Goal: Task Accomplishment & Management: Manage account settings

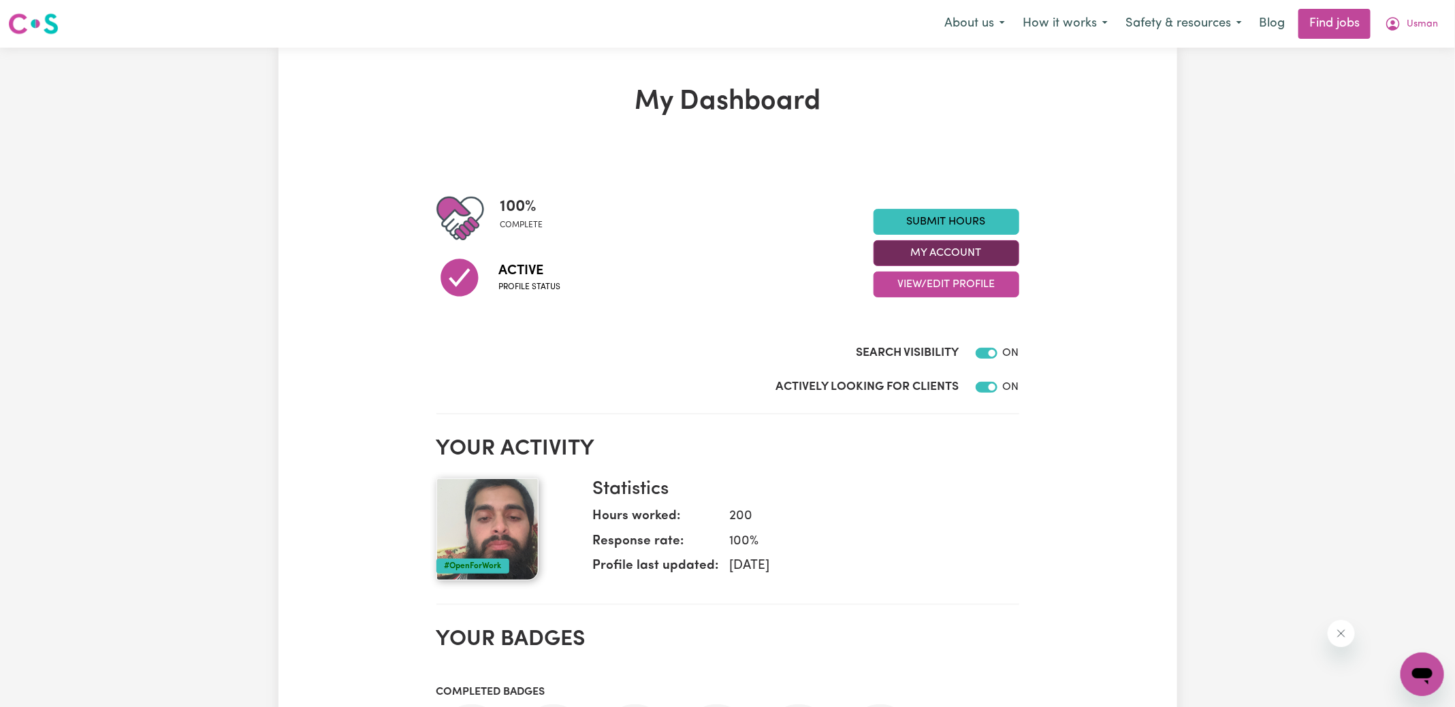
click at [976, 248] on button "My Account" at bounding box center [946, 253] width 146 height 26
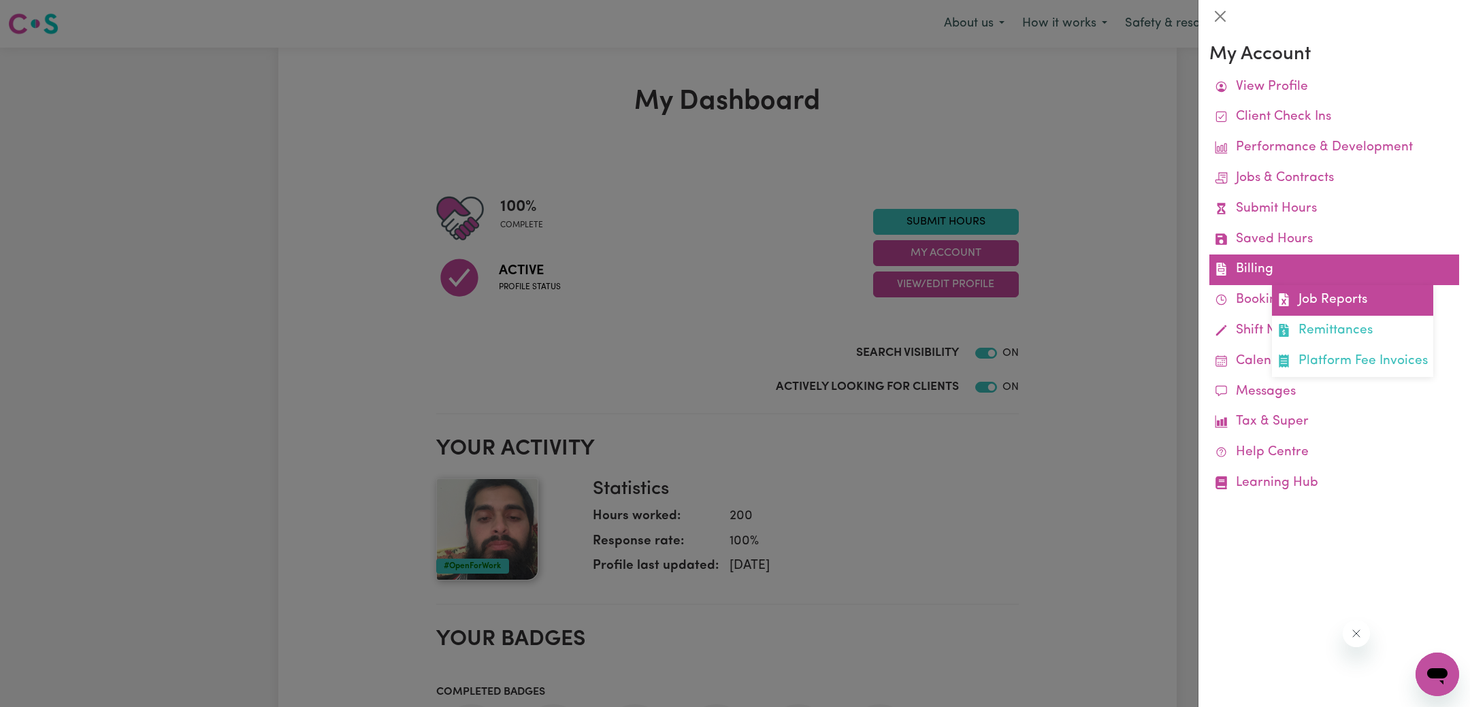
click at [1290, 300] on icon at bounding box center [1284, 299] width 13 height 13
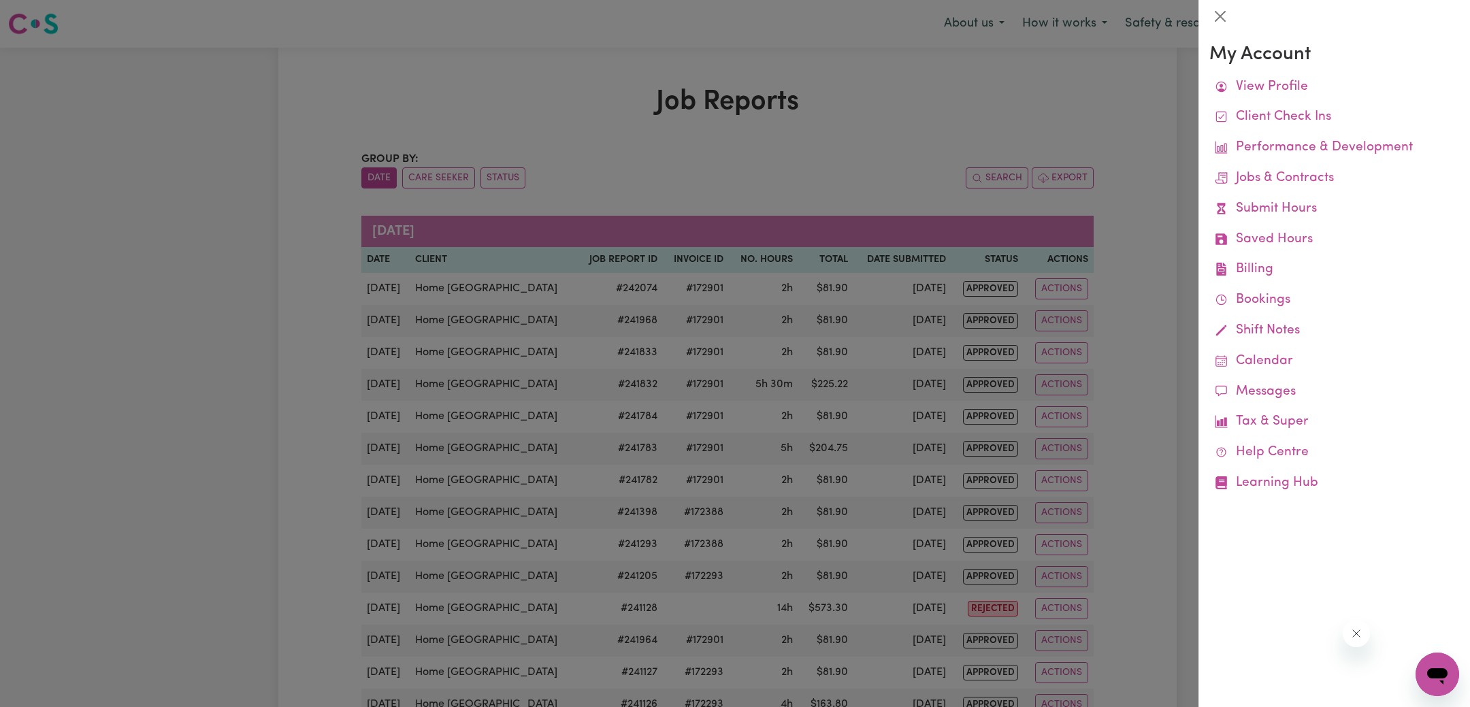
click at [908, 127] on div at bounding box center [735, 353] width 1470 height 707
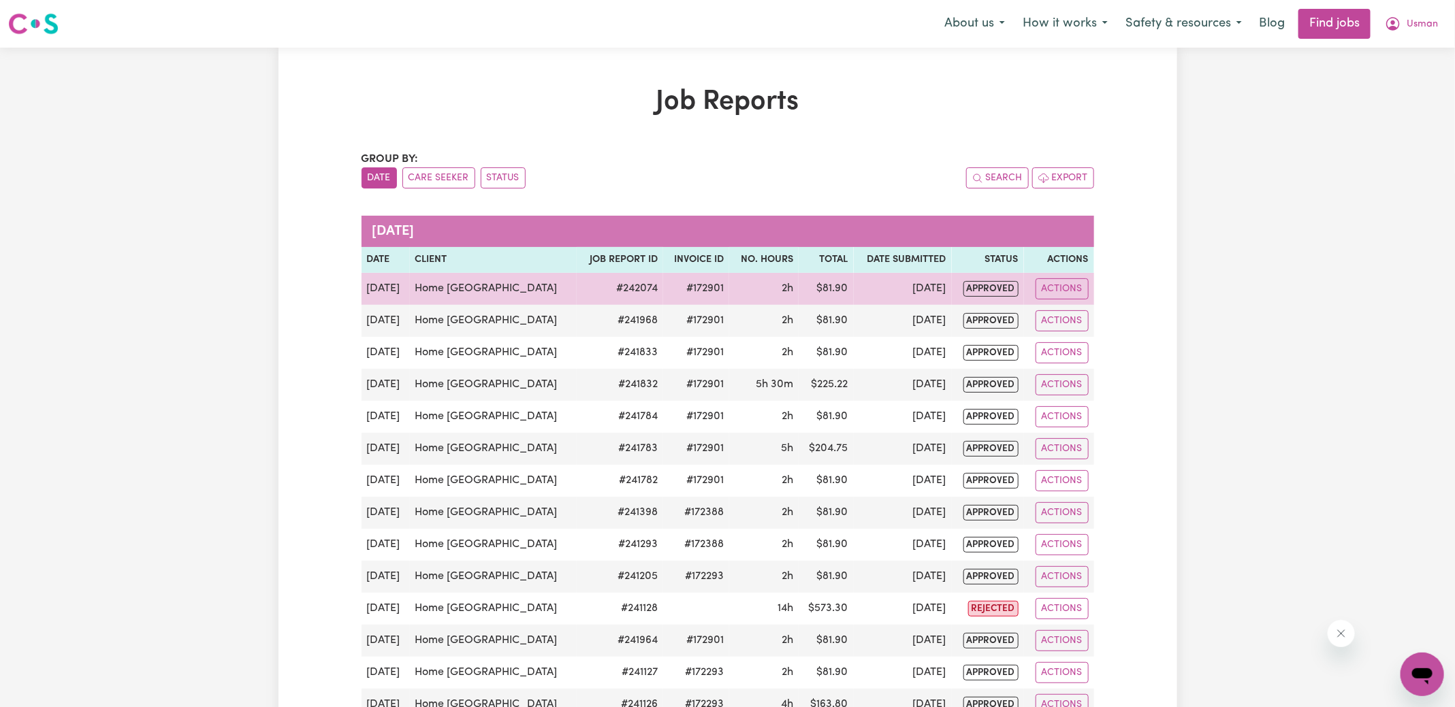
click at [698, 280] on td "#172901" at bounding box center [696, 289] width 66 height 32
copy td "172901"
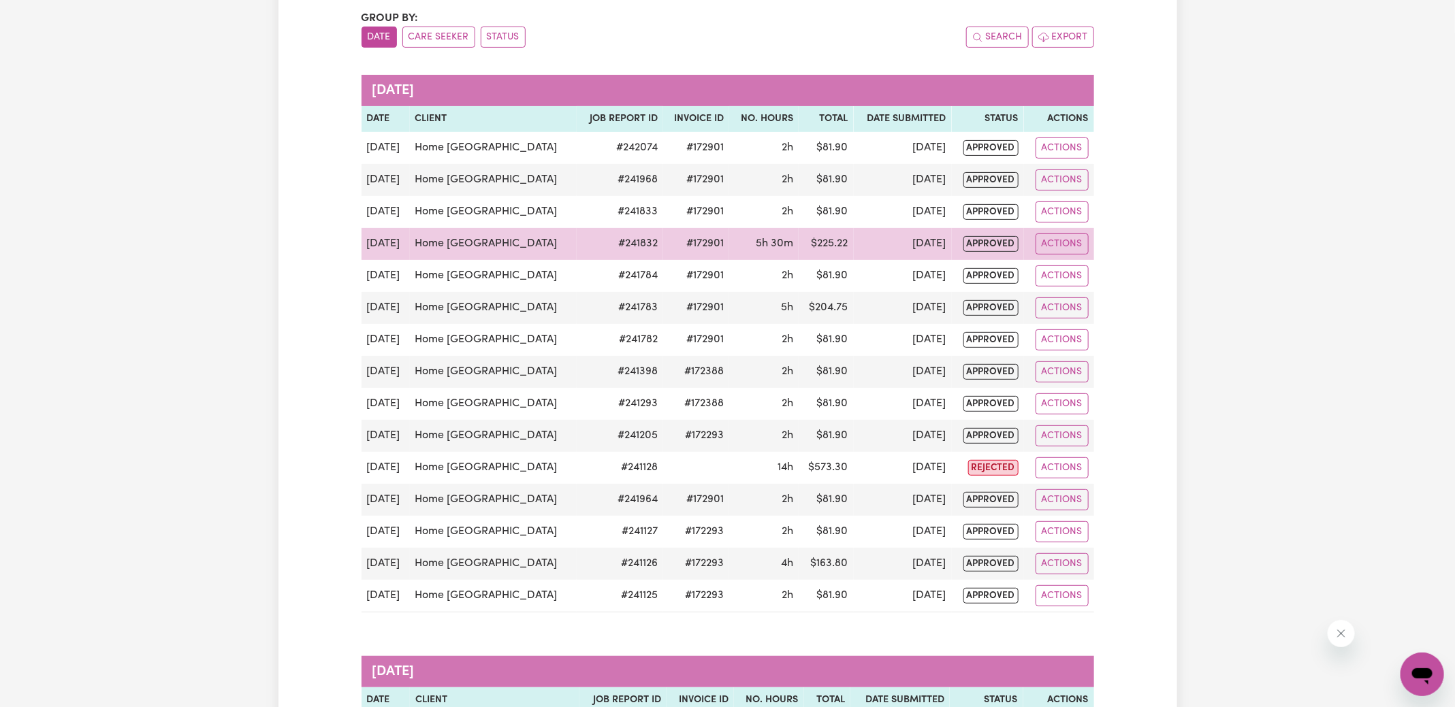
scroll to position [196, 0]
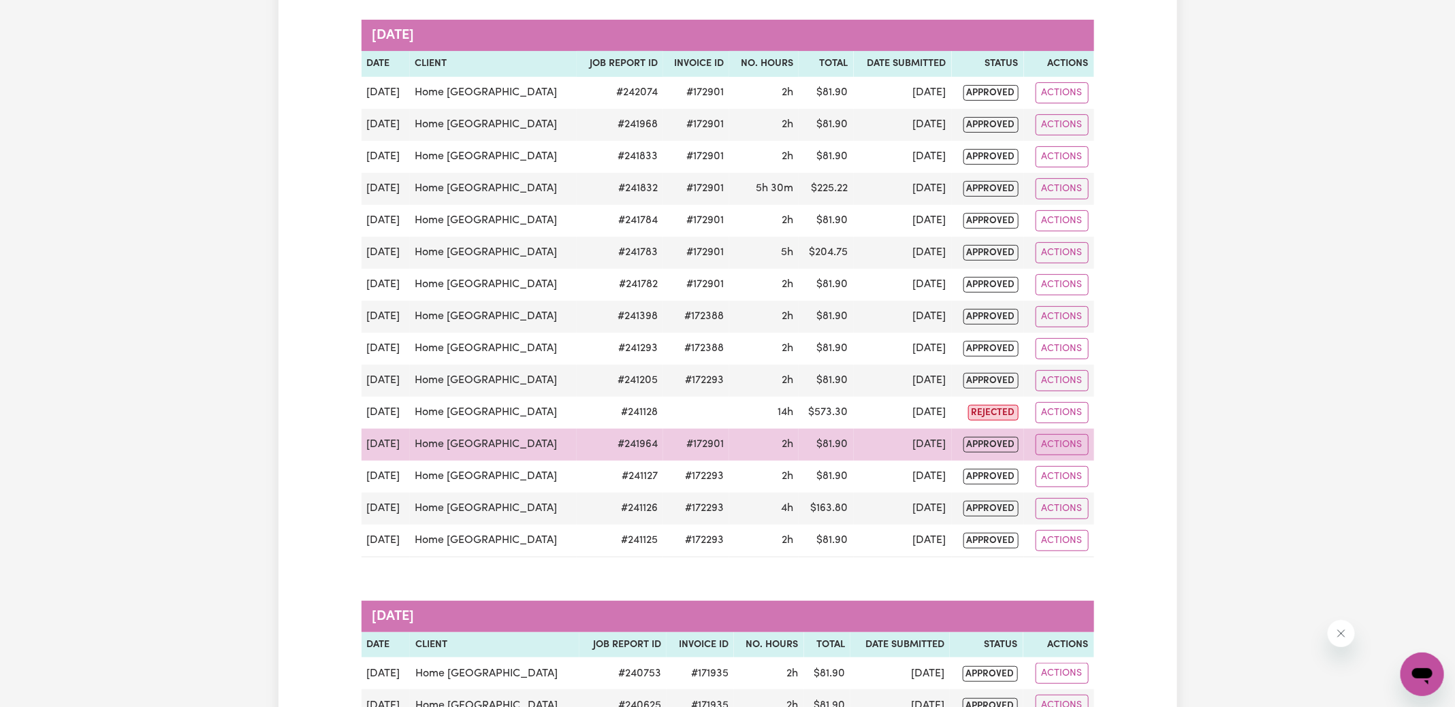
click at [702, 438] on td "#172901" at bounding box center [696, 445] width 66 height 32
copy td "172901"
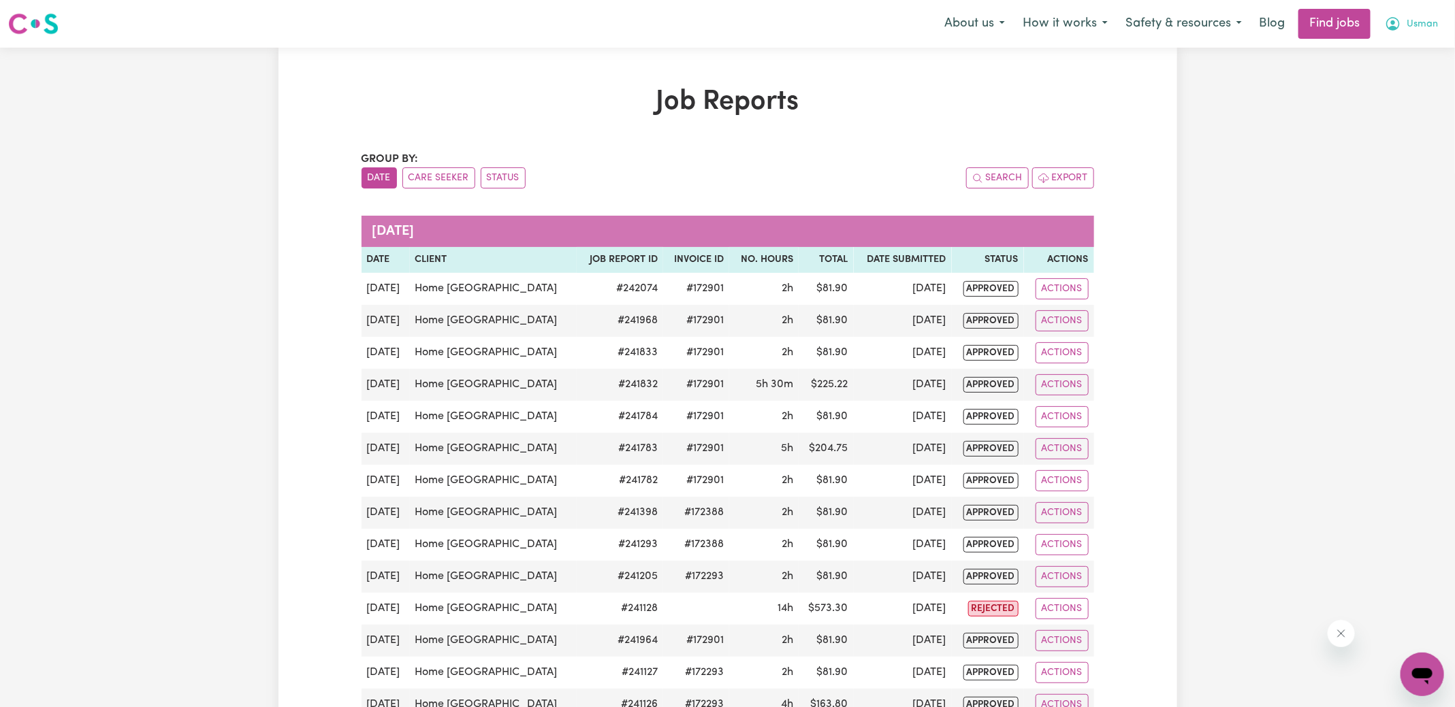
click at [1395, 20] on icon "My Account" at bounding box center [1392, 24] width 16 height 16
click at [1382, 105] on link "Logout" at bounding box center [1392, 104] width 108 height 26
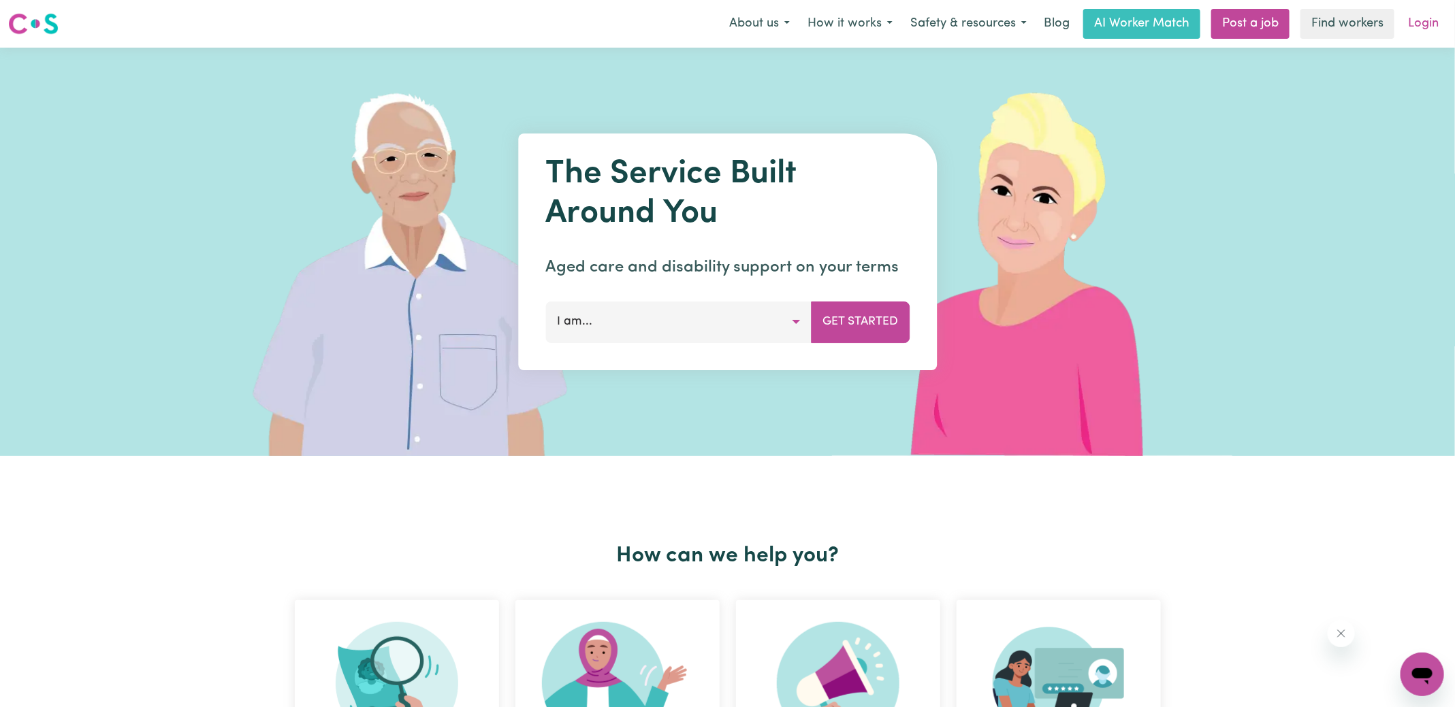
click at [1422, 25] on link "Login" at bounding box center [1422, 24] width 47 height 30
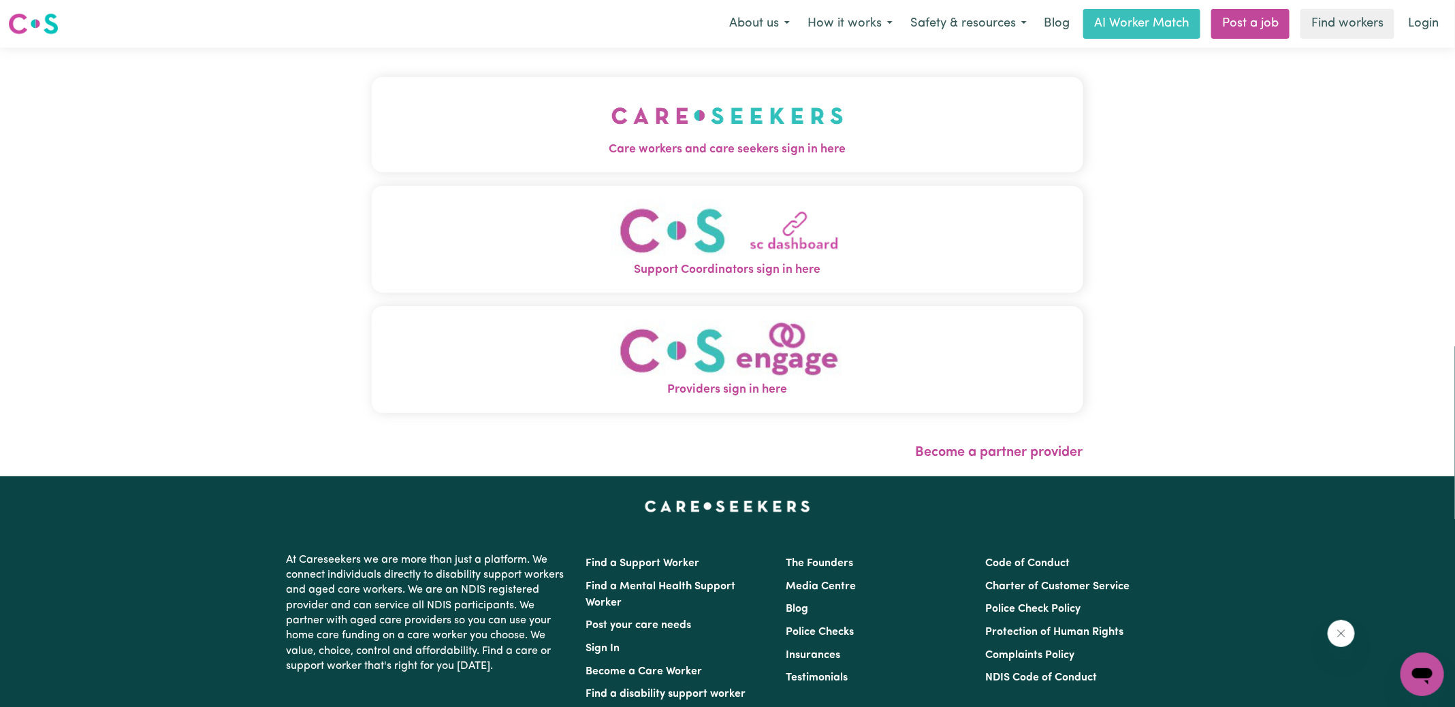
click at [566, 133] on button "Care workers and care seekers sign in here" at bounding box center [727, 124] width 711 height 95
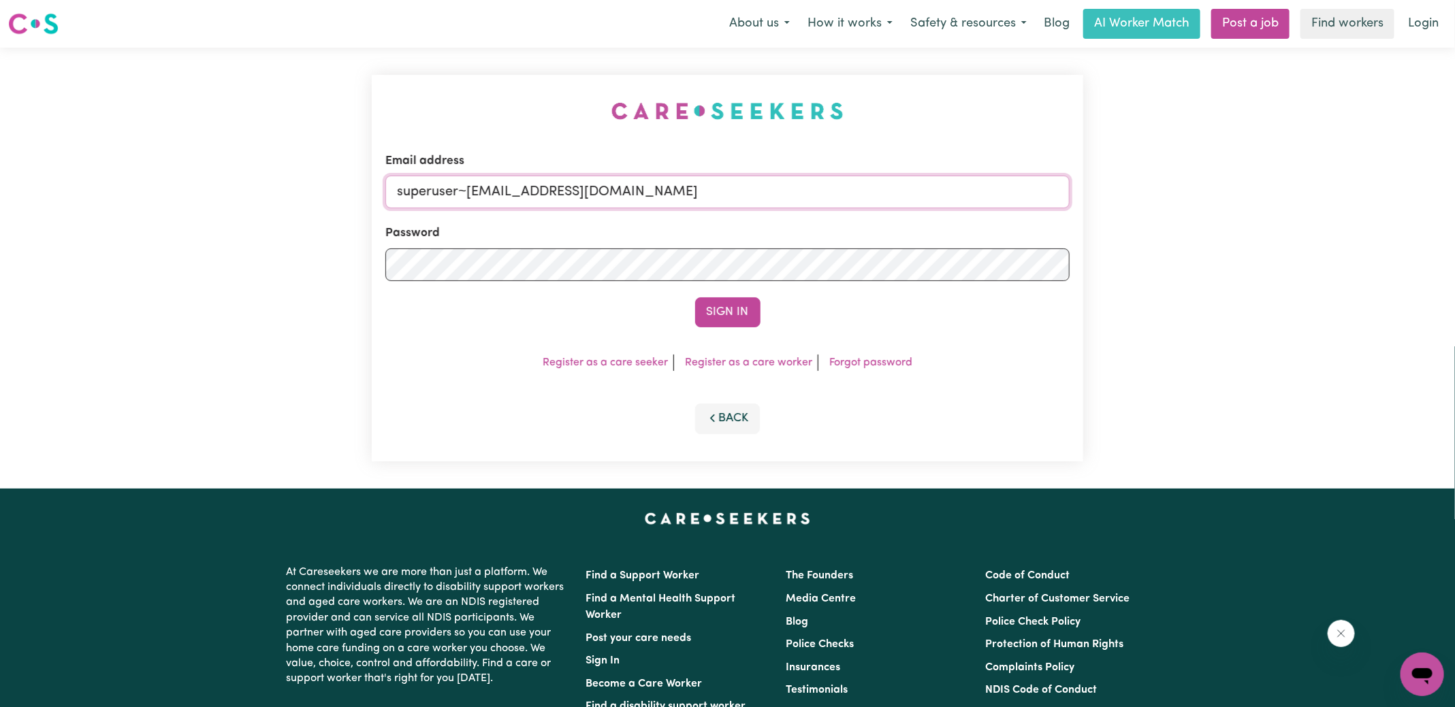
drag, startPoint x: 465, startPoint y: 191, endPoint x: 878, endPoint y: 190, distance: 413.2
click at [878, 190] on input "superuser~[EMAIL_ADDRESS][DOMAIN_NAME]" at bounding box center [727, 192] width 684 height 33
type input "[EMAIL_ADDRESS][DOMAIN_NAME]"
click at [695, 297] on button "Sign In" at bounding box center [727, 312] width 65 height 30
